Goal: Information Seeking & Learning: Find specific fact

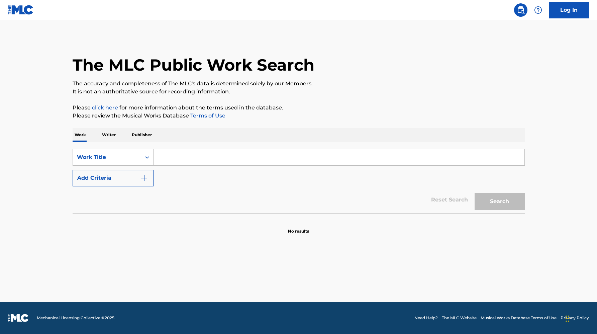
click at [210, 156] on input "Search Form" at bounding box center [339, 157] width 371 height 16
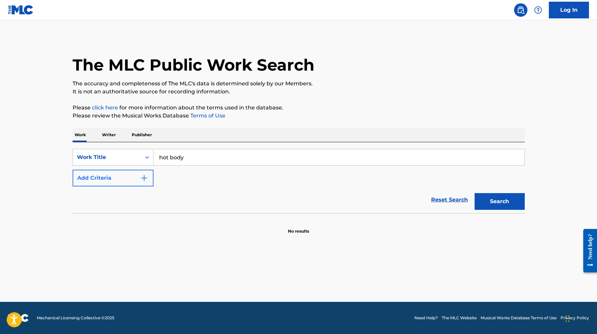
type input "hot body"
click at [135, 179] on button "Add Criteria" at bounding box center [113, 178] width 81 height 17
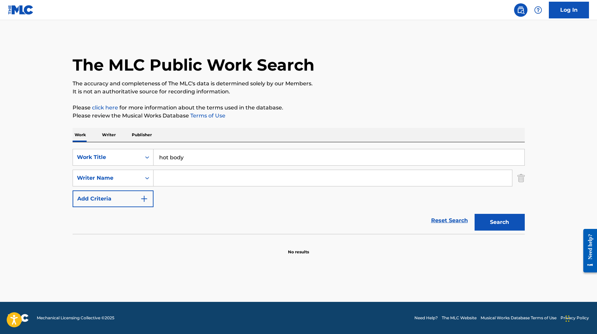
click at [185, 171] on input "Search Form" at bounding box center [333, 178] width 359 height 16
type input "[PERSON_NAME]"
click at [475, 214] on button "Search" at bounding box center [500, 222] width 50 height 17
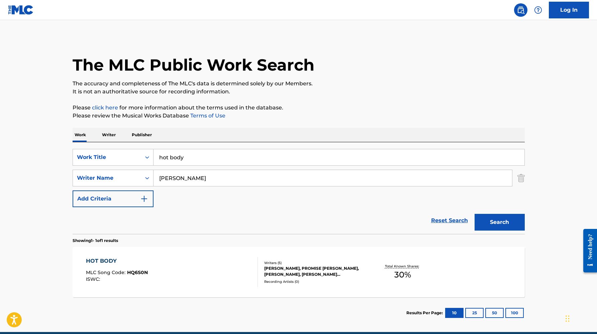
click at [204, 280] on div "HOT BODY MLC Song Code : HQ6S0N ISWC :" at bounding box center [172, 272] width 172 height 30
